Goal: Information Seeking & Learning: Compare options

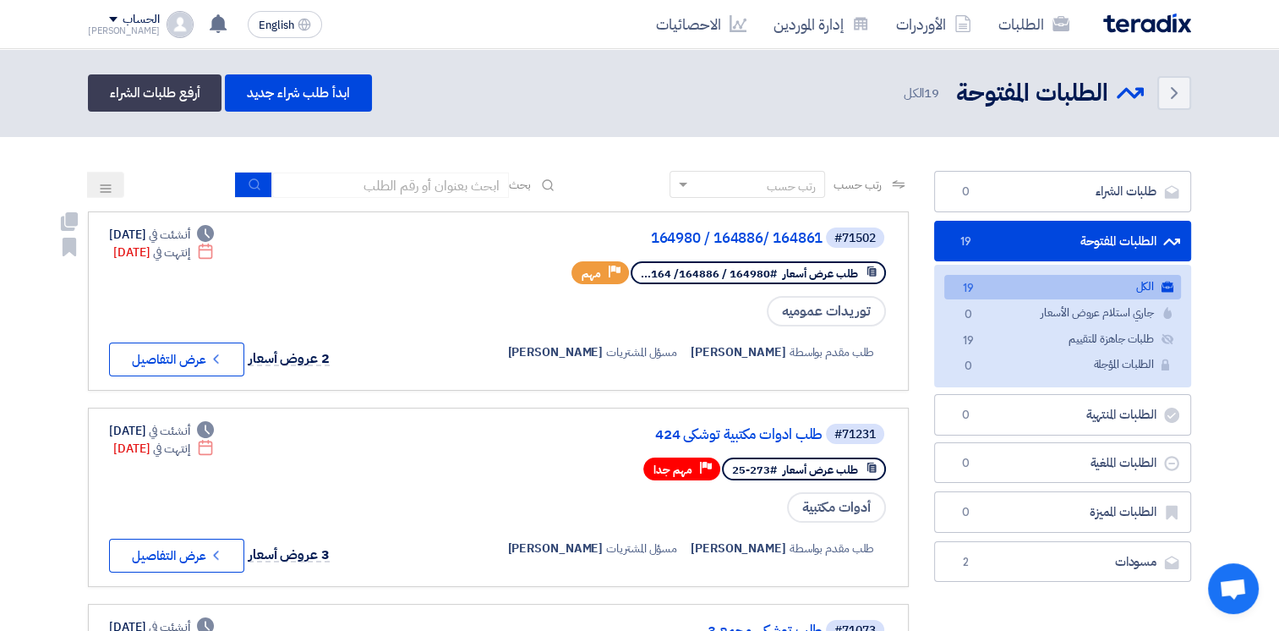
click at [691, 380] on link "#71502 164980 / 164886/ 164861 طلب عرض أسعار #164980 / 164886/ 164... Priority …" at bounding box center [498, 300] width 821 height 179
click at [205, 353] on button "Check details عرض التفاصيل" at bounding box center [176, 359] width 135 height 34
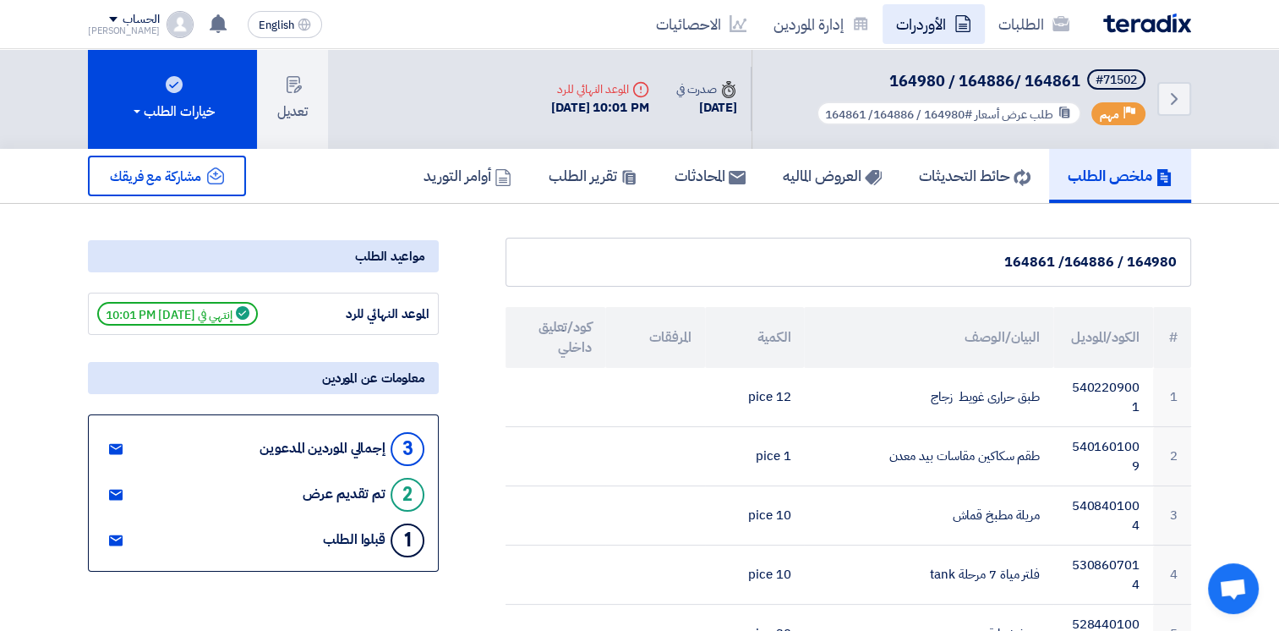
click at [933, 25] on link "الأوردرات" at bounding box center [934, 24] width 102 height 40
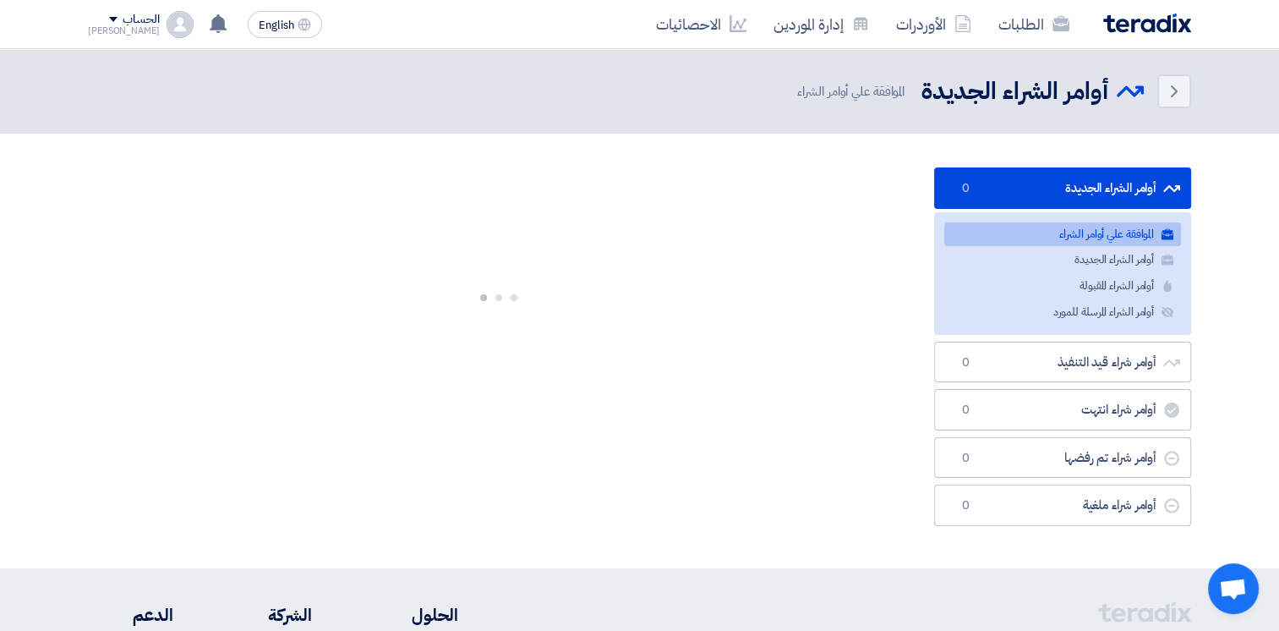
click at [933, 25] on link "الأوردرات" at bounding box center [934, 24] width 102 height 40
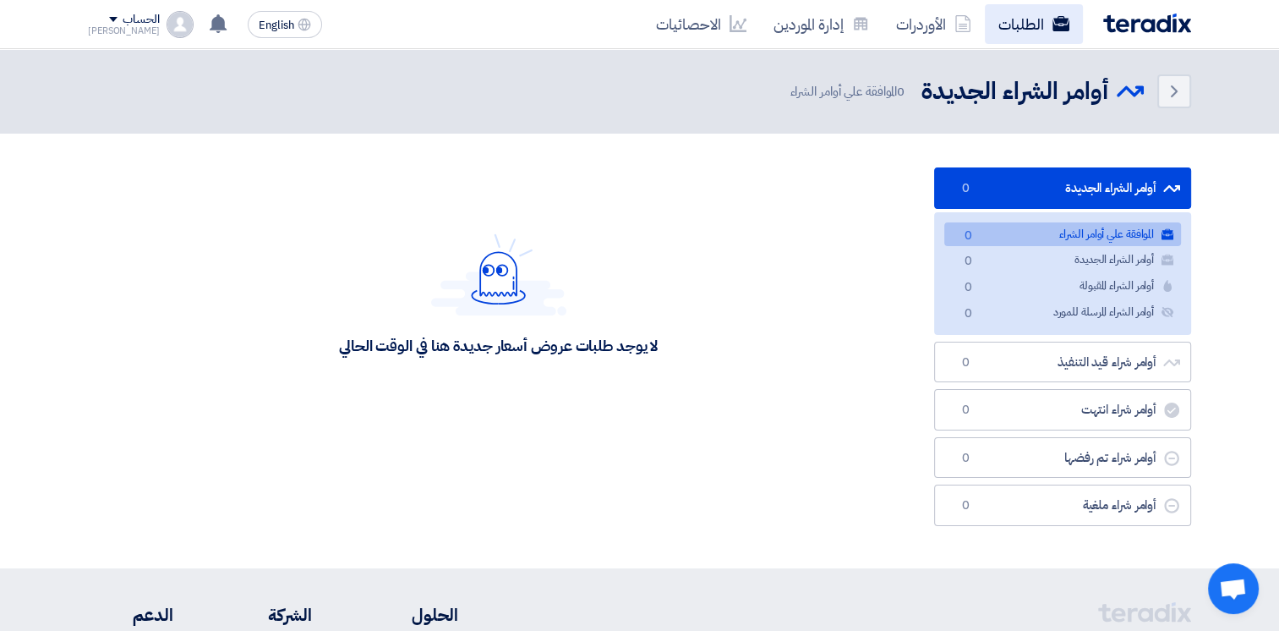
click at [1035, 19] on link "الطلبات" at bounding box center [1034, 24] width 98 height 40
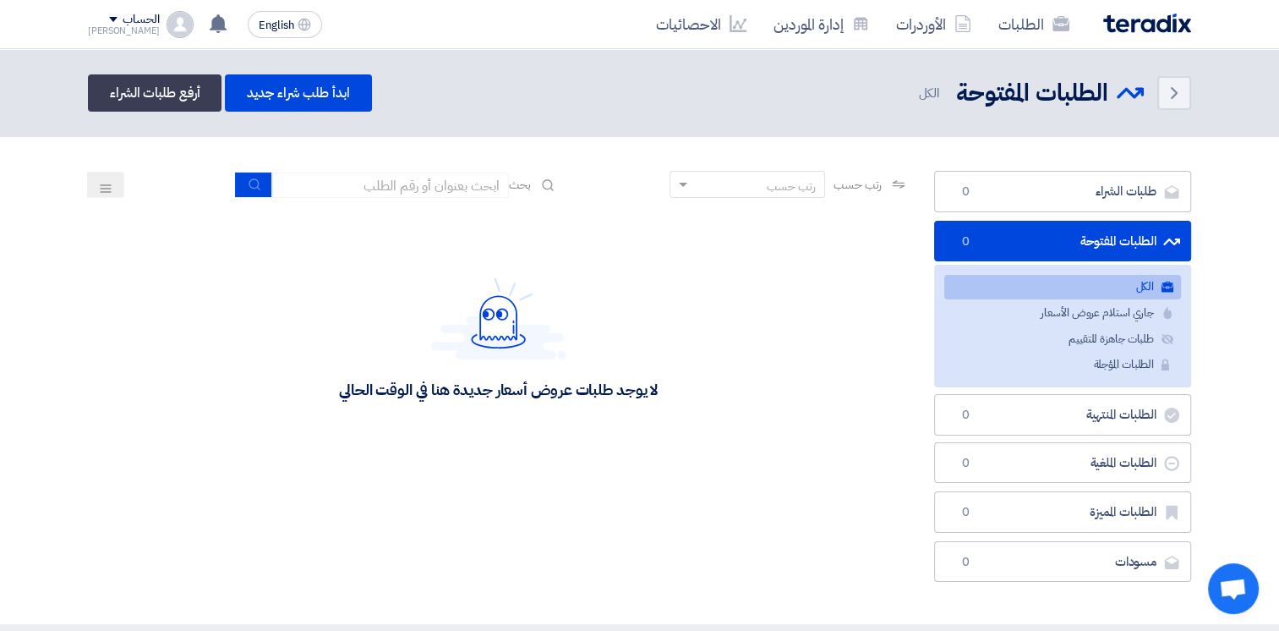
click at [1152, 26] on img at bounding box center [1147, 23] width 88 height 19
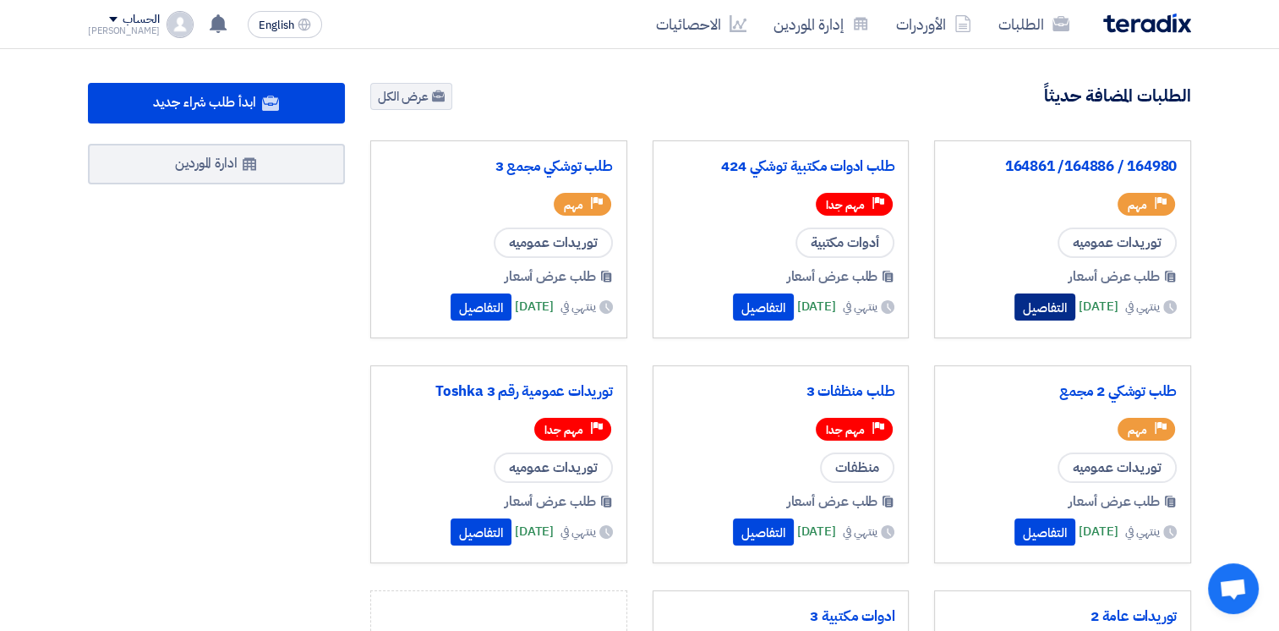
click at [1014, 309] on button "التفاصيل" at bounding box center [1044, 306] width 61 height 27
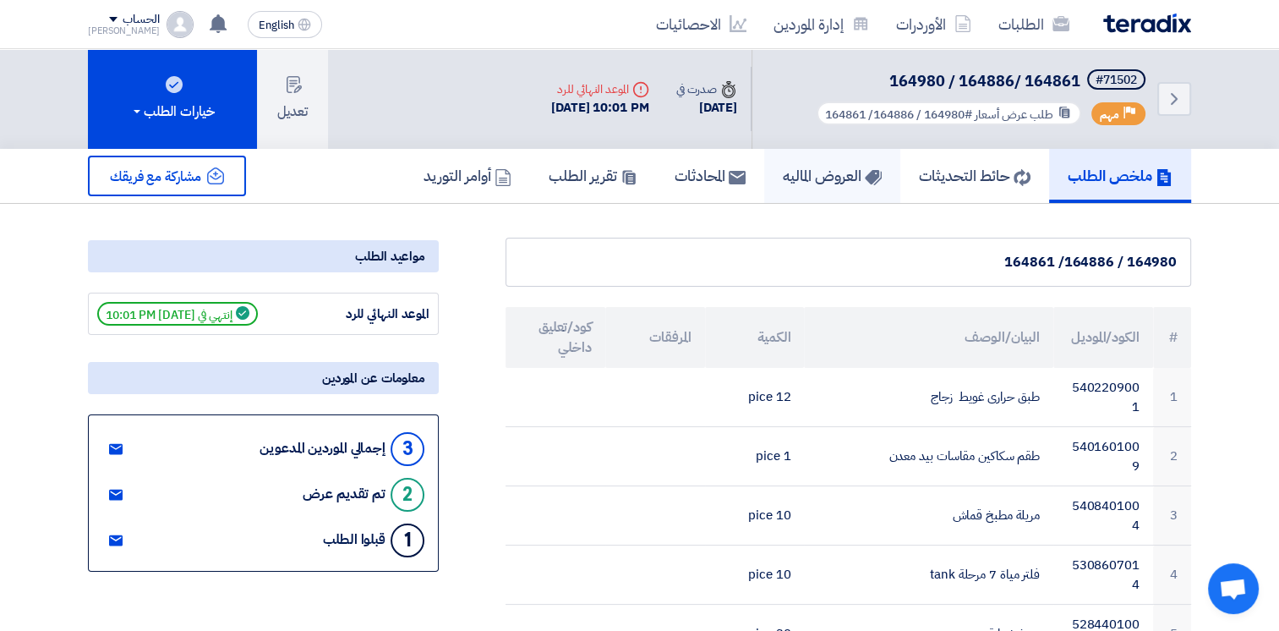
click at [808, 180] on h5 "العروض الماليه" at bounding box center [832, 175] width 99 height 19
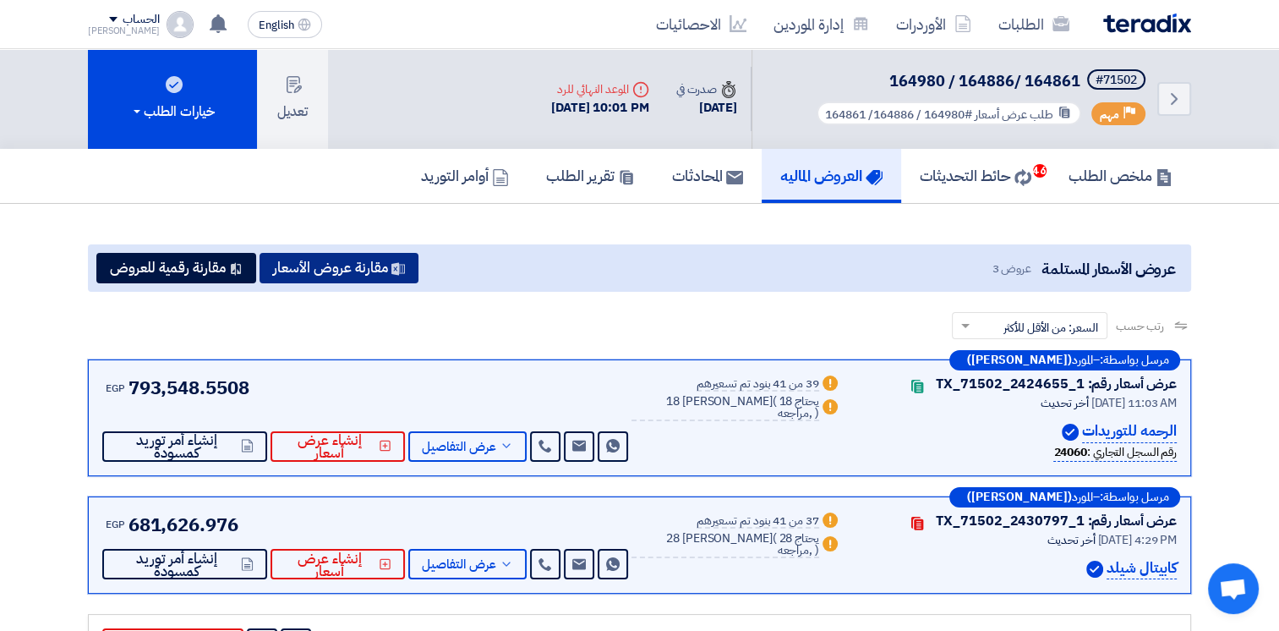
click at [392, 271] on button "مقارنة عروض الأسعار" at bounding box center [339, 268] width 159 height 30
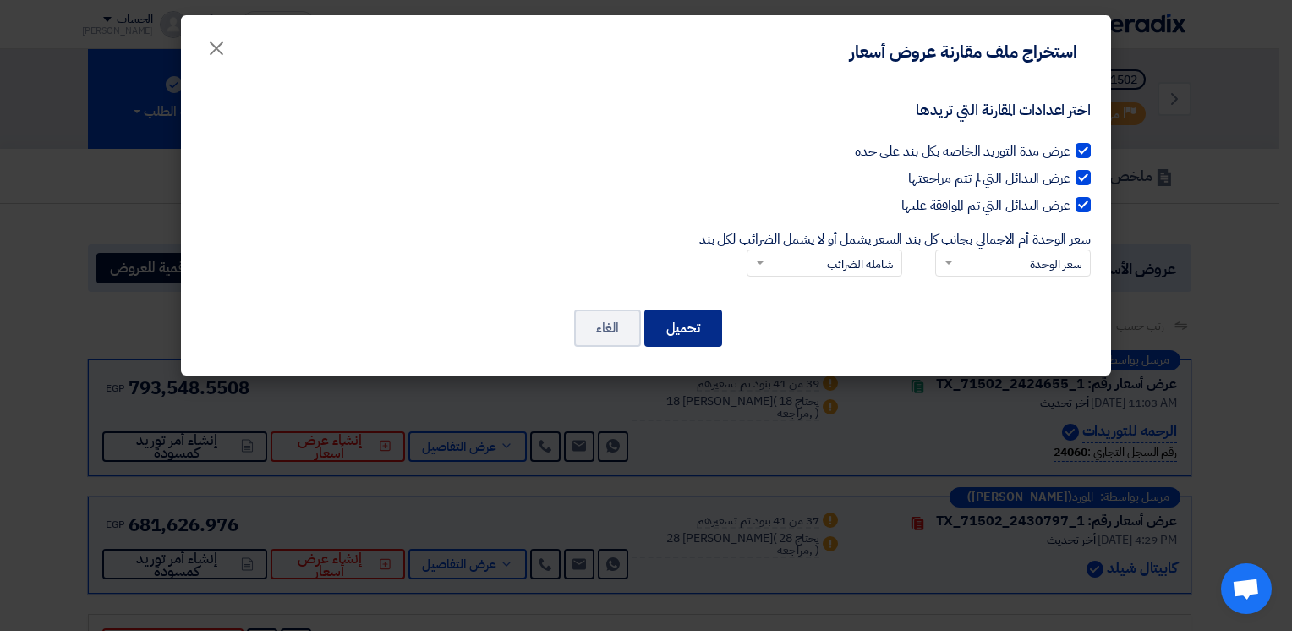
click at [673, 320] on button "تحميل" at bounding box center [683, 327] width 78 height 37
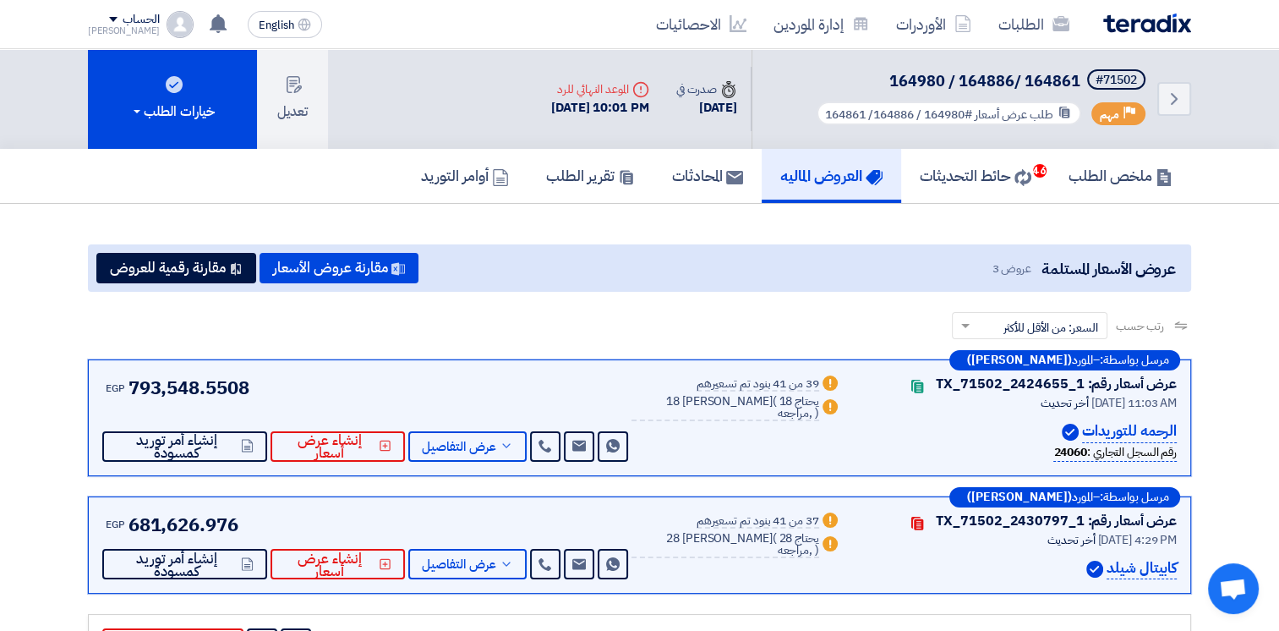
click at [1250, 95] on div "Back #71502 164980 / 164886/ 164861 Priority مهم طلب عرض أسعار #164980 / 164886…" at bounding box center [639, 99] width 1279 height 100
